Goal: Submit feedback/report problem

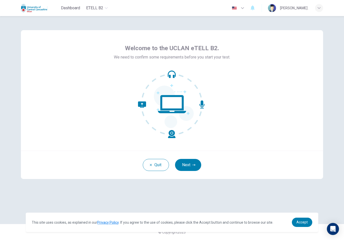
click at [187, 167] on button "Next" at bounding box center [188, 165] width 26 height 12
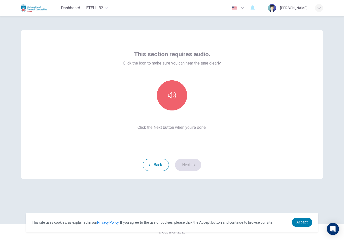
click at [173, 92] on icon "button" at bounding box center [172, 96] width 8 height 8
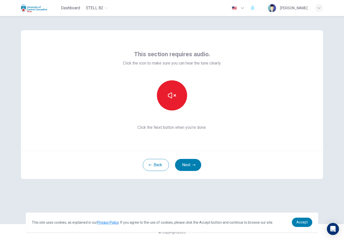
click at [190, 164] on button "Next" at bounding box center [188, 165] width 26 height 12
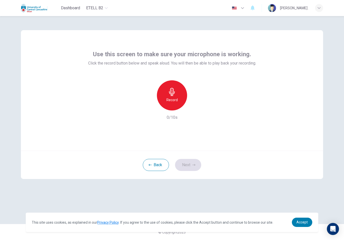
click at [174, 102] on h6 "Record" at bounding box center [171, 100] width 11 height 6
click at [173, 98] on h6 "Stop" at bounding box center [172, 100] width 8 height 6
click at [195, 106] on icon "button" at bounding box center [195, 106] width 2 height 3
click at [192, 164] on icon "button" at bounding box center [193, 165] width 3 height 3
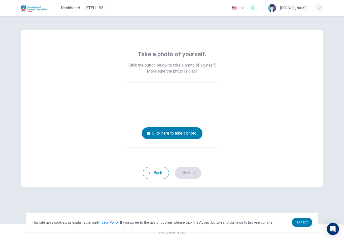
click at [183, 132] on button "Click here to take a photo" at bounding box center [172, 134] width 61 height 12
click at [159, 133] on button "Click here to take a photo" at bounding box center [172, 134] width 61 height 12
click at [168, 132] on button "Click here to take a photo" at bounding box center [172, 134] width 61 height 12
click at [187, 109] on video at bounding box center [172, 115] width 96 height 65
click at [147, 134] on icon "button" at bounding box center [148, 133] width 3 height 3
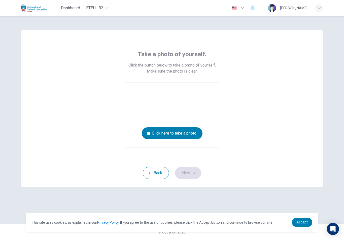
click at [196, 131] on button "Click here to take a photo" at bounding box center [172, 134] width 61 height 12
click at [178, 129] on button "Click here to take a photo" at bounding box center [172, 134] width 61 height 12
click at [152, 135] on button "Click here to take a photo" at bounding box center [172, 134] width 61 height 12
click at [165, 135] on button "Click here to take a photo" at bounding box center [172, 134] width 61 height 12
click at [153, 135] on button "Click here to take a photo" at bounding box center [172, 134] width 61 height 12
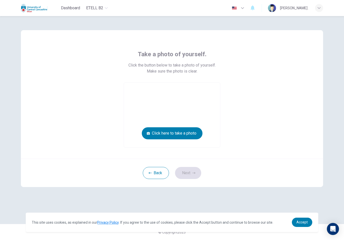
click at [153, 132] on button "Click here to take a photo" at bounding box center [172, 134] width 61 height 12
click at [147, 131] on button "Click here to take a photo" at bounding box center [172, 134] width 61 height 12
click at [180, 132] on button "Click here to take a photo" at bounding box center [172, 134] width 61 height 12
click at [156, 173] on button "Back" at bounding box center [156, 173] width 26 height 12
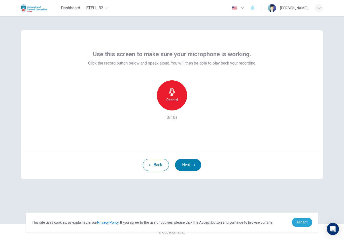
click at [303, 220] on link "Accept" at bounding box center [301, 222] width 20 height 9
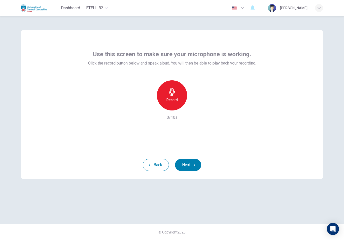
click at [187, 165] on button "Next" at bounding box center [188, 165] width 26 height 12
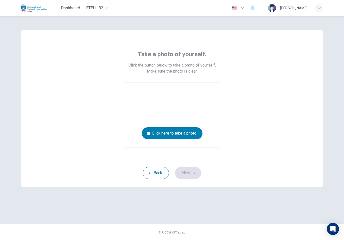
click at [174, 133] on button "Click here to take a photo" at bounding box center [172, 134] width 61 height 12
click at [151, 134] on button "Click here to take a photo" at bounding box center [172, 134] width 61 height 12
click at [159, 134] on button "Click here to take a photo" at bounding box center [172, 134] width 61 height 12
click at [158, 134] on button "Click here to take a photo" at bounding box center [172, 134] width 61 height 12
click at [163, 135] on button "Click here to take a photo" at bounding box center [172, 134] width 61 height 12
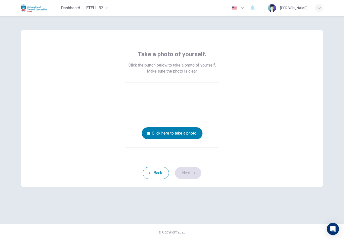
click at [163, 135] on button "Click here to take a photo" at bounding box center [172, 134] width 61 height 12
click at [156, 174] on button "Back" at bounding box center [156, 173] width 26 height 12
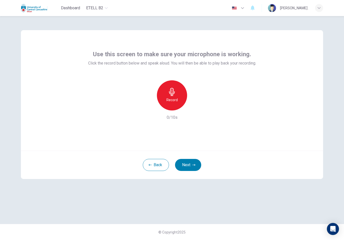
click at [154, 164] on button "Back" at bounding box center [156, 165] width 26 height 12
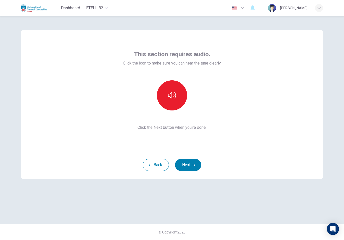
click at [188, 166] on button "Next" at bounding box center [188, 165] width 26 height 12
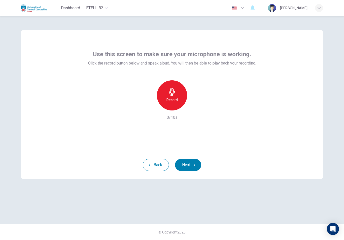
click at [189, 165] on button "Next" at bounding box center [188, 165] width 26 height 12
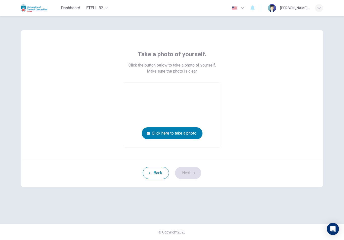
click at [166, 133] on button "Click here to take a photo" at bounding box center [172, 134] width 61 height 12
click at [160, 131] on button "Click here to take a photo" at bounding box center [172, 134] width 61 height 12
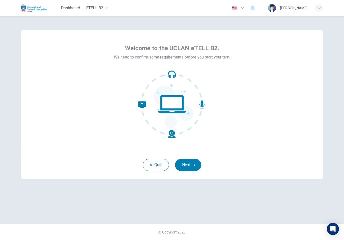
click at [187, 165] on button "Next" at bounding box center [188, 165] width 26 height 12
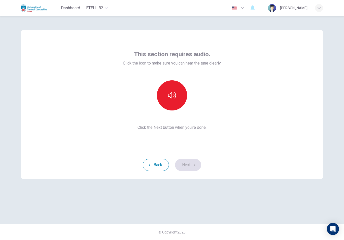
click at [172, 95] on icon "button" at bounding box center [172, 96] width 8 height 8
click at [191, 163] on button "Next" at bounding box center [188, 165] width 26 height 12
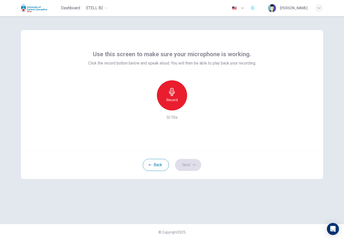
click at [178, 98] on div "Record" at bounding box center [172, 95] width 30 height 30
click at [174, 101] on h6 "Stop" at bounding box center [172, 100] width 8 height 6
click at [194, 106] on icon "button" at bounding box center [195, 106] width 2 height 3
click at [191, 165] on button "Next" at bounding box center [188, 165] width 26 height 12
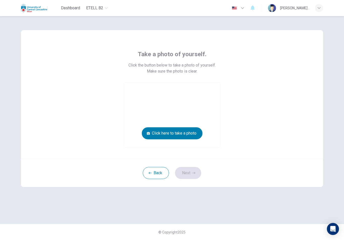
click at [161, 131] on button "Click here to take a photo" at bounding box center [172, 134] width 61 height 12
click at [150, 133] on button "Click here to take a photo" at bounding box center [172, 134] width 61 height 12
click at [178, 133] on button "Click here to take a photo" at bounding box center [172, 134] width 61 height 12
click at [331, 228] on icon "Open Intercom Messenger" at bounding box center [332, 229] width 5 height 6
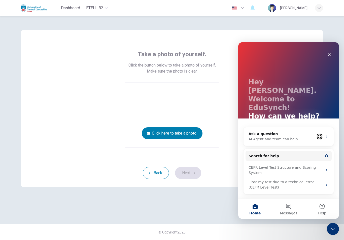
click at [266, 137] on div "AI Agent and team can help" at bounding box center [281, 139] width 66 height 5
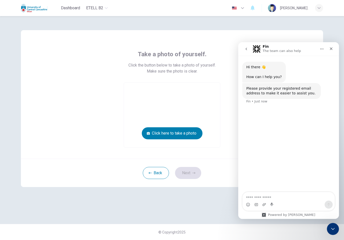
click at [257, 195] on textarea "Ask a question…" at bounding box center [288, 196] width 92 height 9
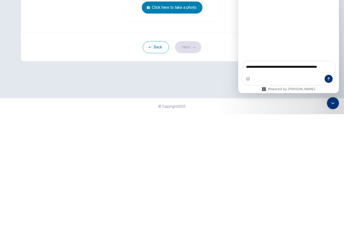
type textarea "**********"
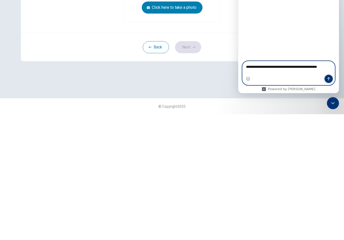
click at [329, 75] on button "Send a message…" at bounding box center [328, 79] width 8 height 8
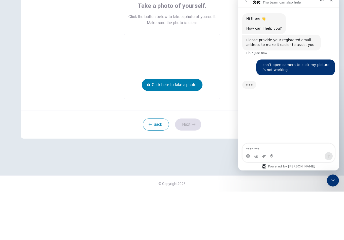
click at [168, 128] on button "Click here to take a photo" at bounding box center [172, 134] width 61 height 12
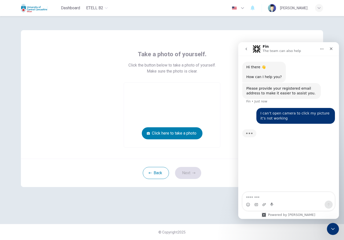
click at [155, 134] on button "Click here to take a photo" at bounding box center [172, 134] width 61 height 12
click at [157, 134] on button "Click here to take a photo" at bounding box center [172, 134] width 61 height 12
click at [158, 136] on button "Click here to take a photo" at bounding box center [172, 134] width 61 height 12
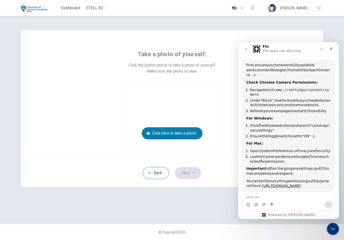
scroll to position [63, 0]
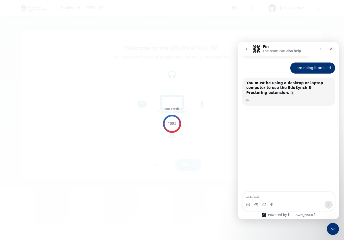
scroll to position [222, 0]
